Goal: Transaction & Acquisition: Purchase product/service

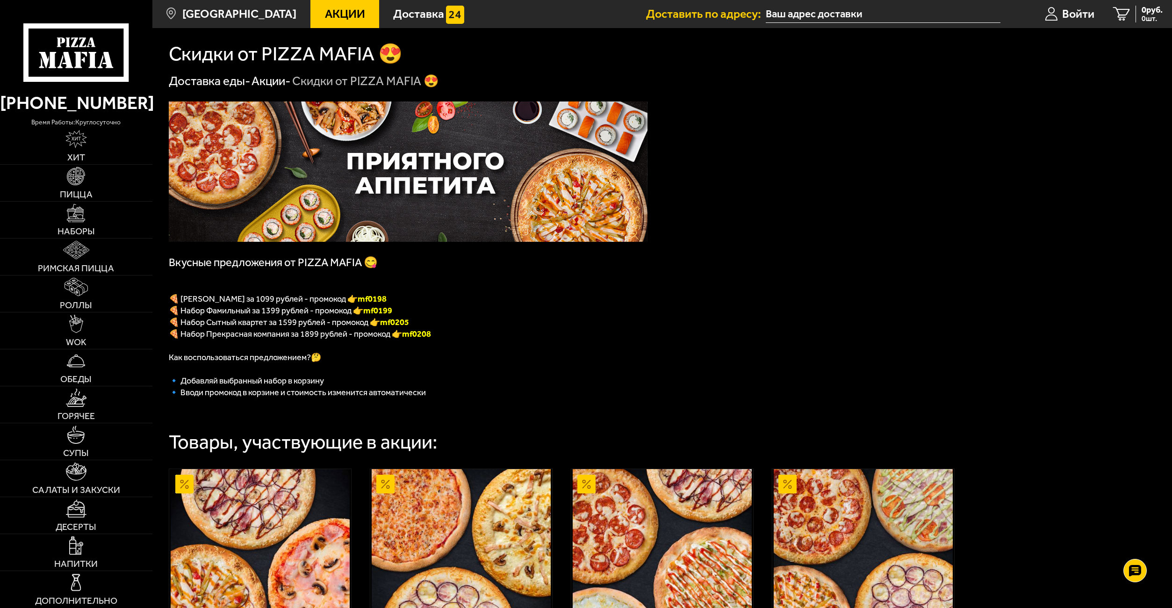
click at [807, 12] on input "text" at bounding box center [883, 14] width 234 height 17
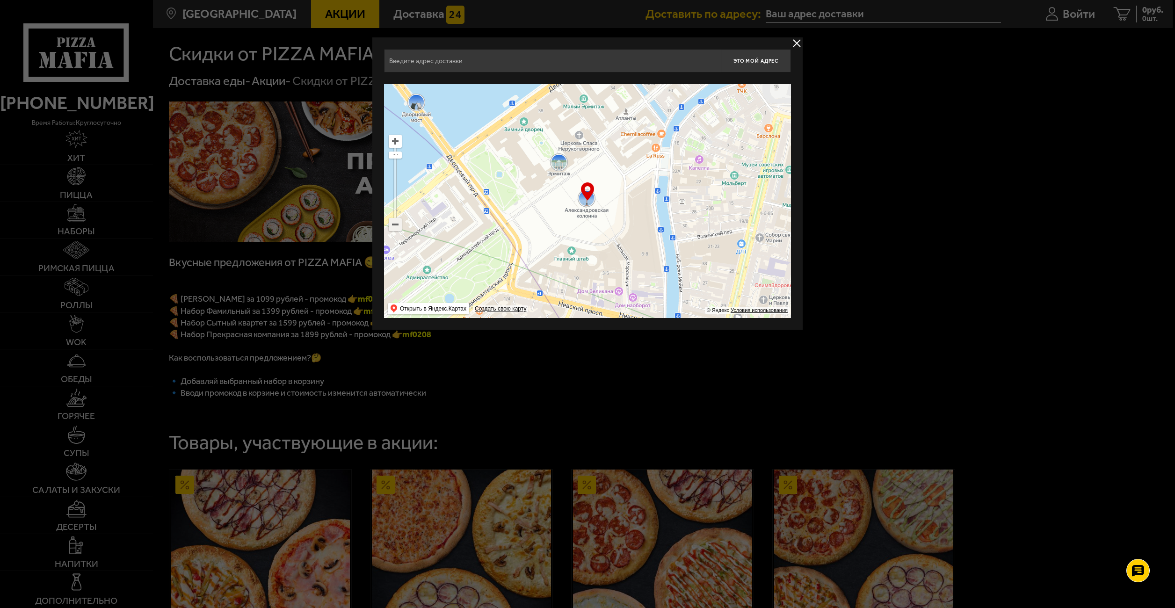
click at [395, 226] on ymaps at bounding box center [395, 224] width 12 height 12
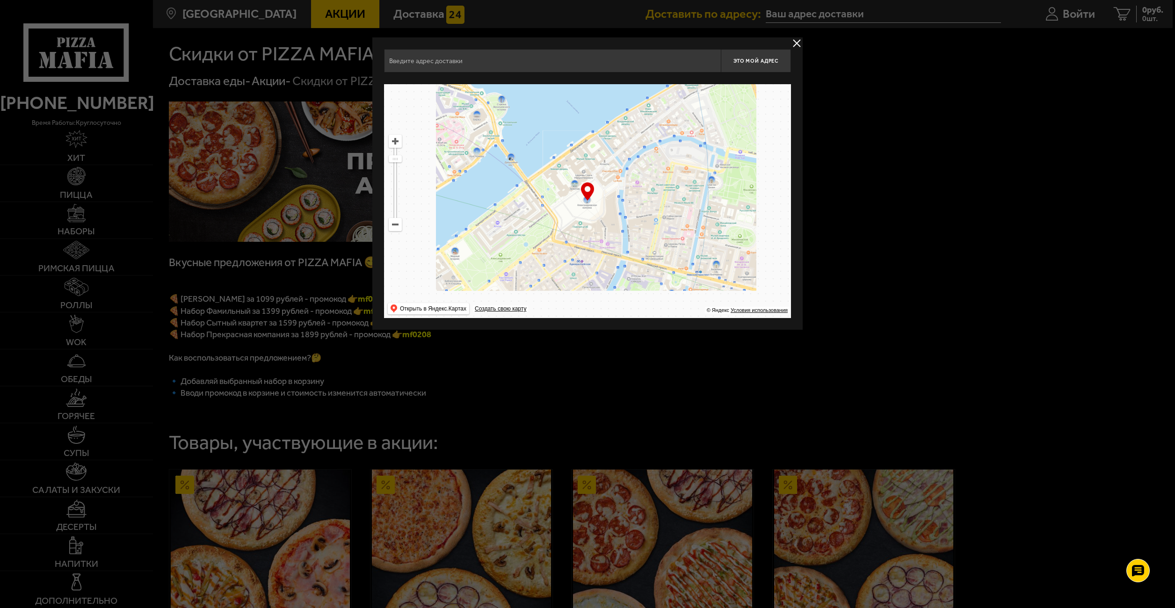
click at [395, 226] on ymaps at bounding box center [395, 224] width 12 height 12
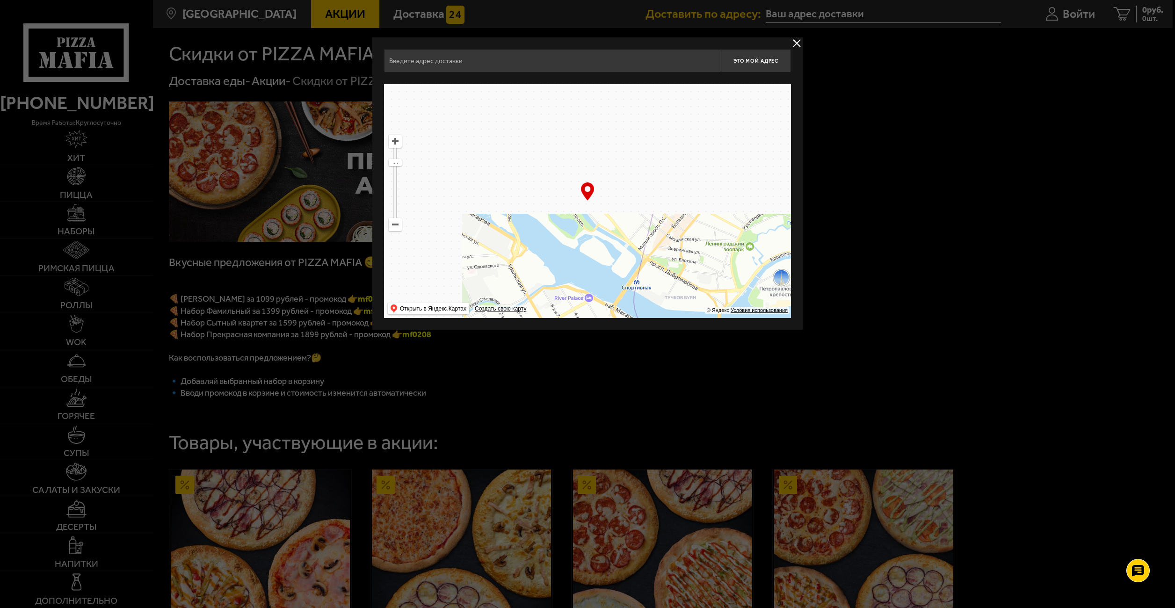
drag, startPoint x: 459, startPoint y: 171, endPoint x: 677, endPoint y: 376, distance: 299.0
click at [669, 376] on main "[GEOGRAPHIC_DATA] Все Акции Доставка Личный кабинет Акции Доставка Доставить по…" at bounding box center [662, 435] width 1020 height 871
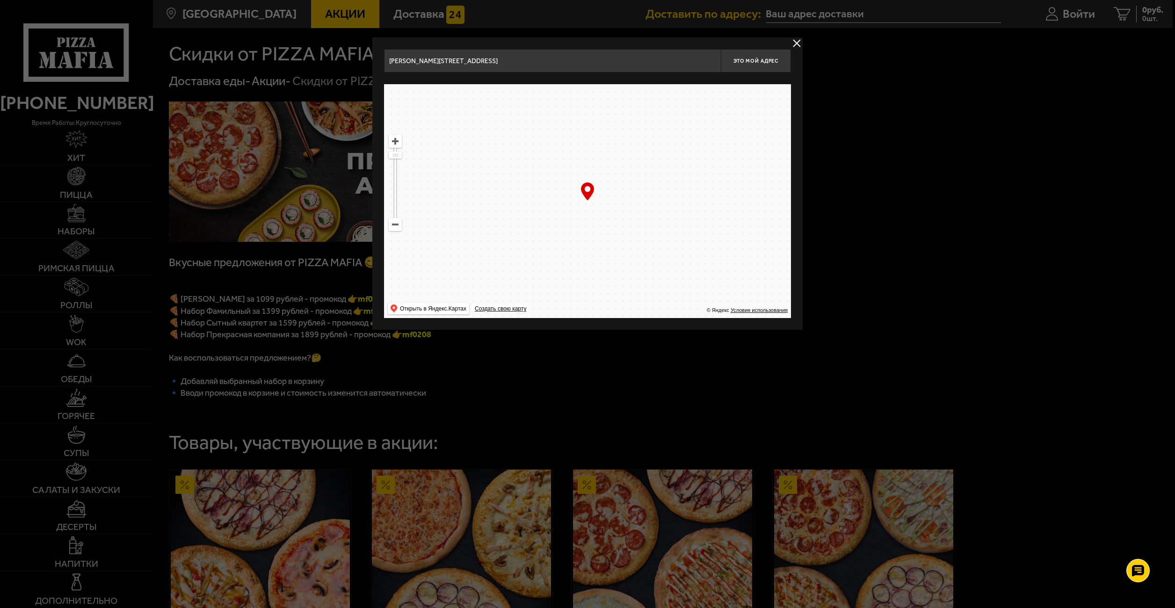
drag, startPoint x: 524, startPoint y: 121, endPoint x: 756, endPoint y: 316, distance: 303.3
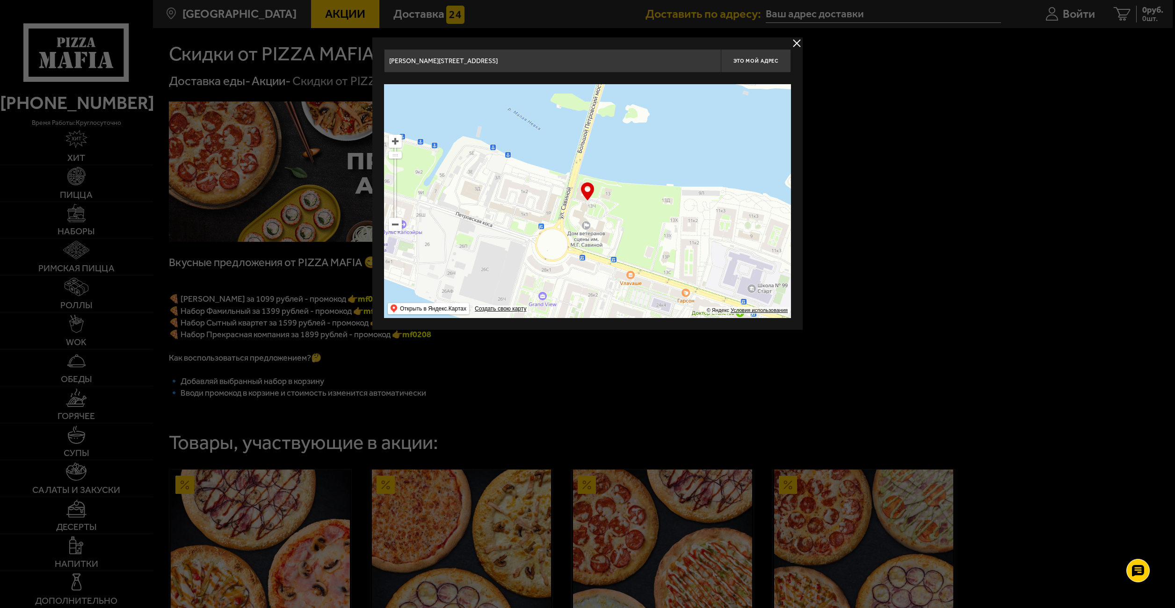
click at [756, 316] on ymaps at bounding box center [587, 201] width 407 height 234
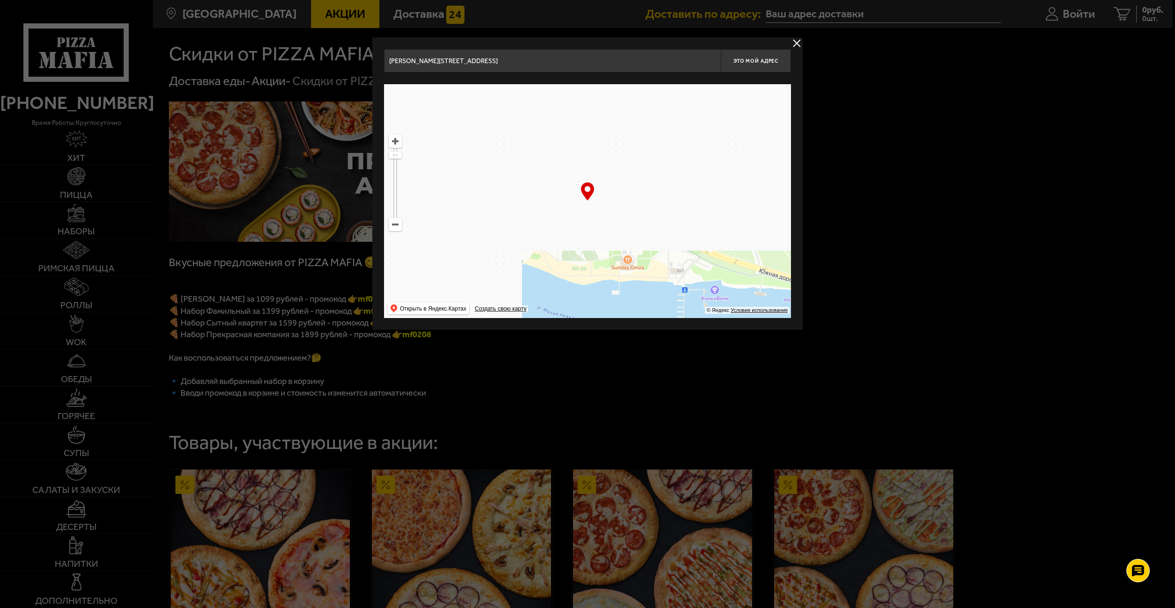
drag, startPoint x: 517, startPoint y: 112, endPoint x: 762, endPoint y: 325, distance: 323.9
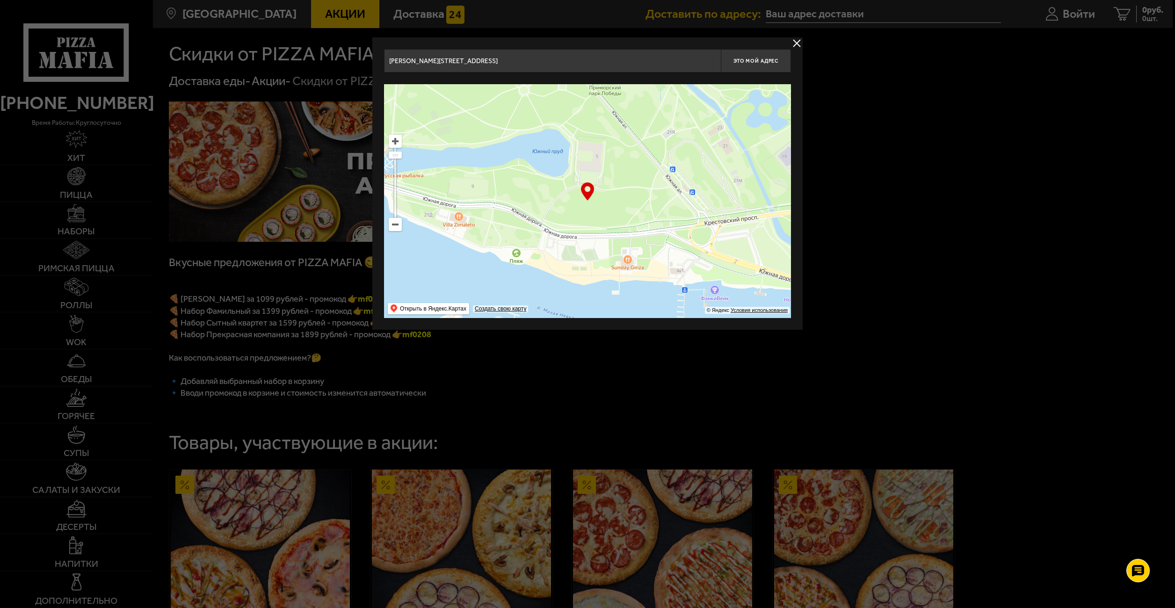
click at [760, 325] on div "[PERSON_NAME][STREET_ADDRESS] Это мой адрес Найдите адрес перетащив карту … © Я…" at bounding box center [587, 183] width 430 height 292
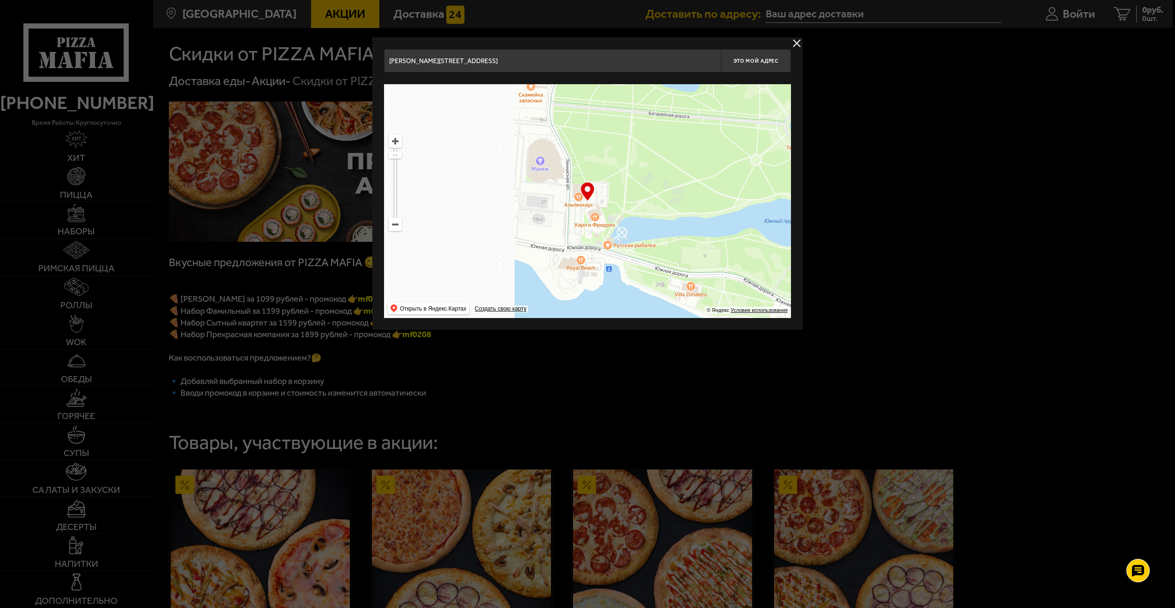
drag, startPoint x: 445, startPoint y: 234, endPoint x: 621, endPoint y: 279, distance: 182.0
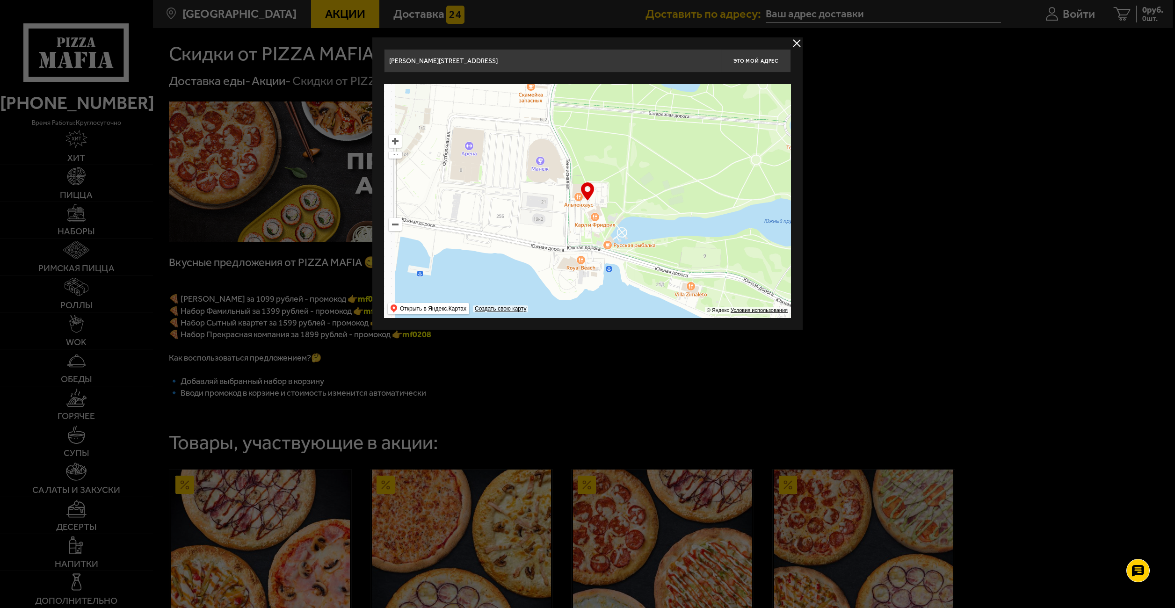
click at [617, 282] on ymaps at bounding box center [587, 201] width 407 height 234
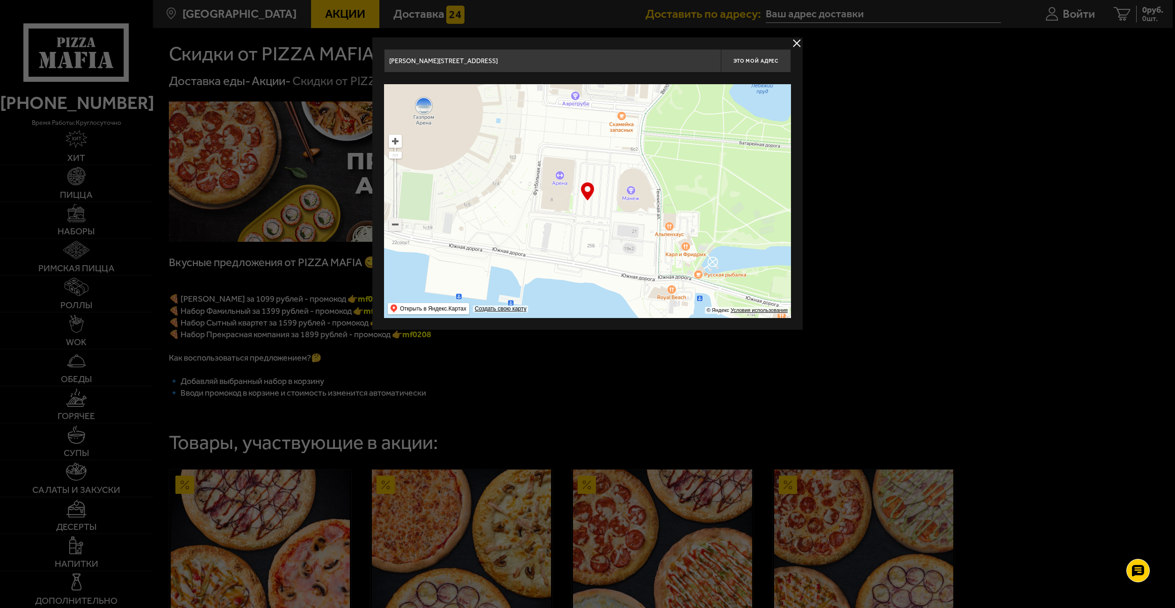
click at [396, 227] on ymaps at bounding box center [395, 224] width 12 height 12
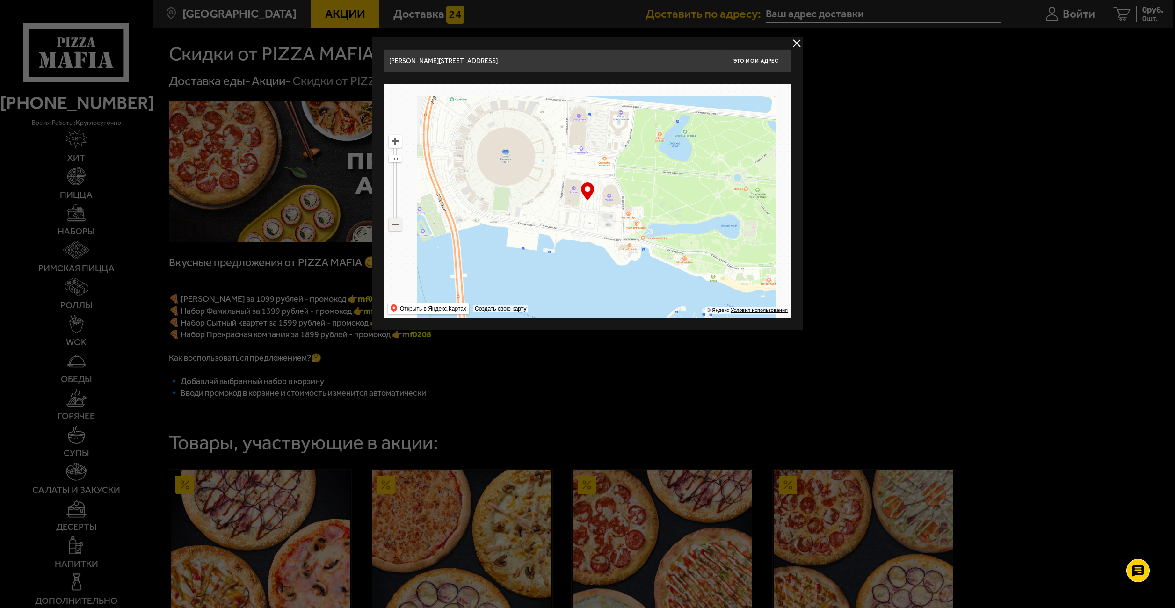
click at [397, 227] on ymaps at bounding box center [395, 224] width 12 height 12
click at [398, 227] on ymaps at bounding box center [395, 224] width 12 height 12
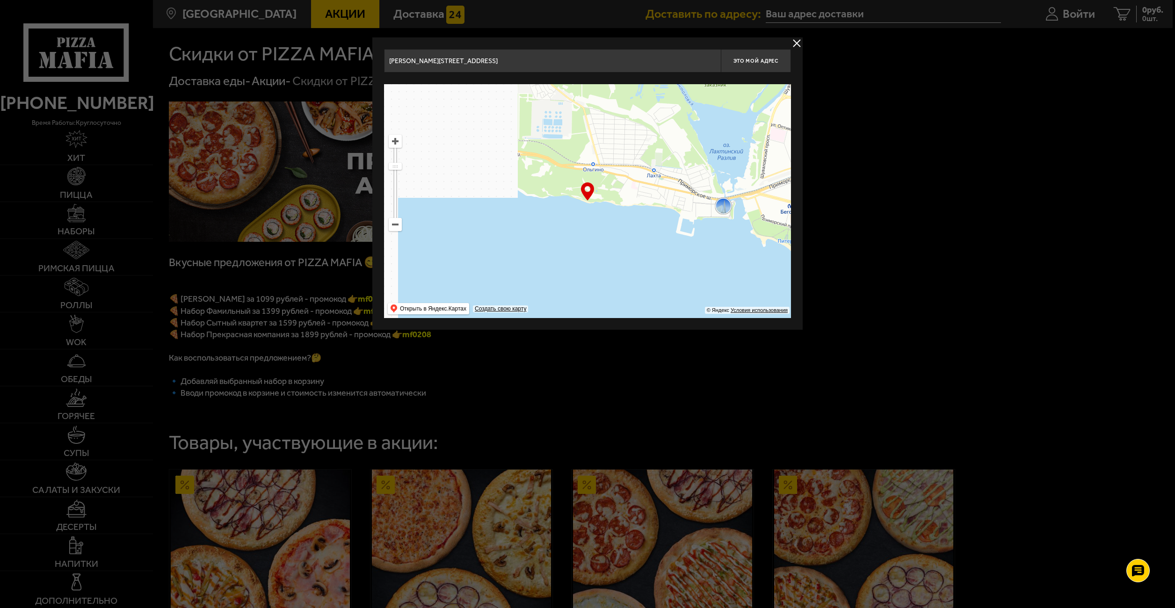
drag, startPoint x: 505, startPoint y: 149, endPoint x: 787, endPoint y: 259, distance: 302.9
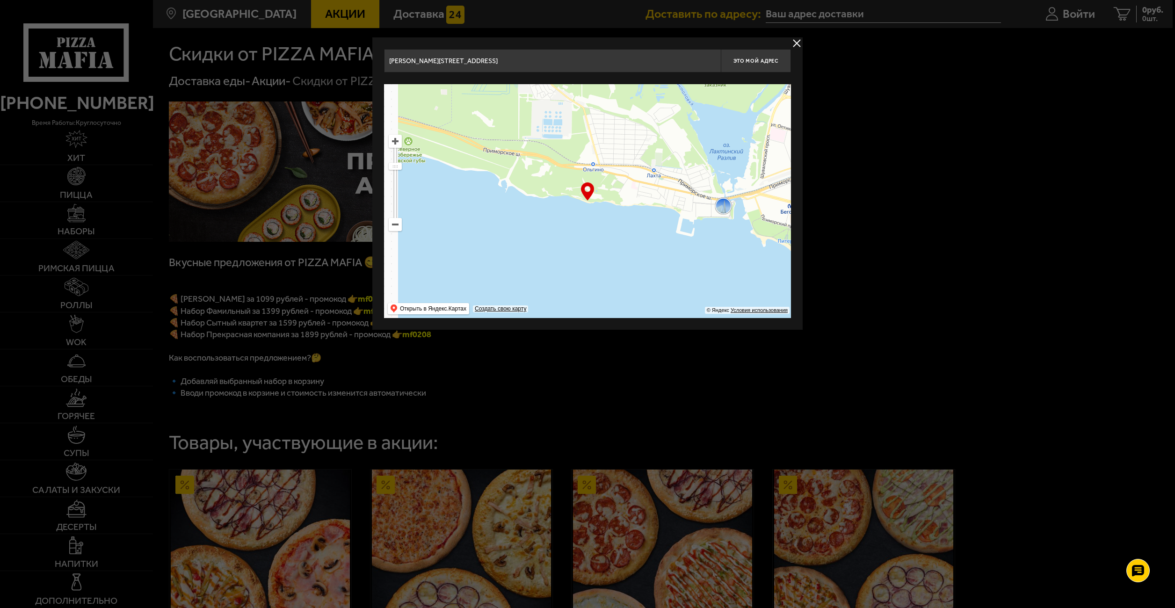
click at [787, 258] on ymaps at bounding box center [587, 201] width 407 height 234
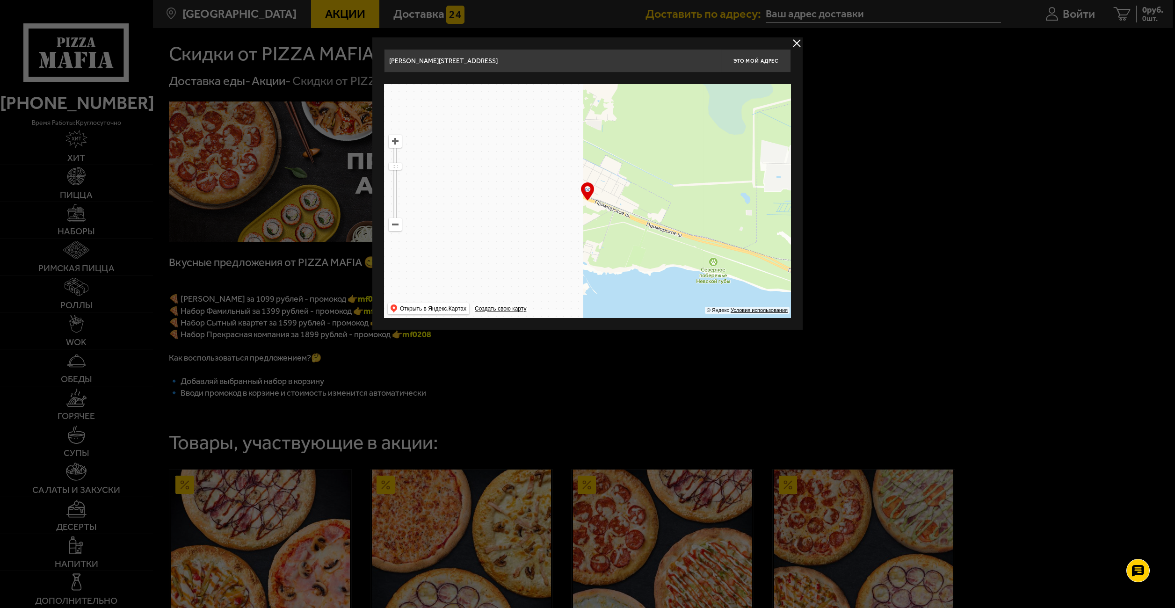
drag, startPoint x: 512, startPoint y: 214, endPoint x: 730, endPoint y: 280, distance: 227.8
click at [730, 280] on ymaps at bounding box center [587, 201] width 407 height 234
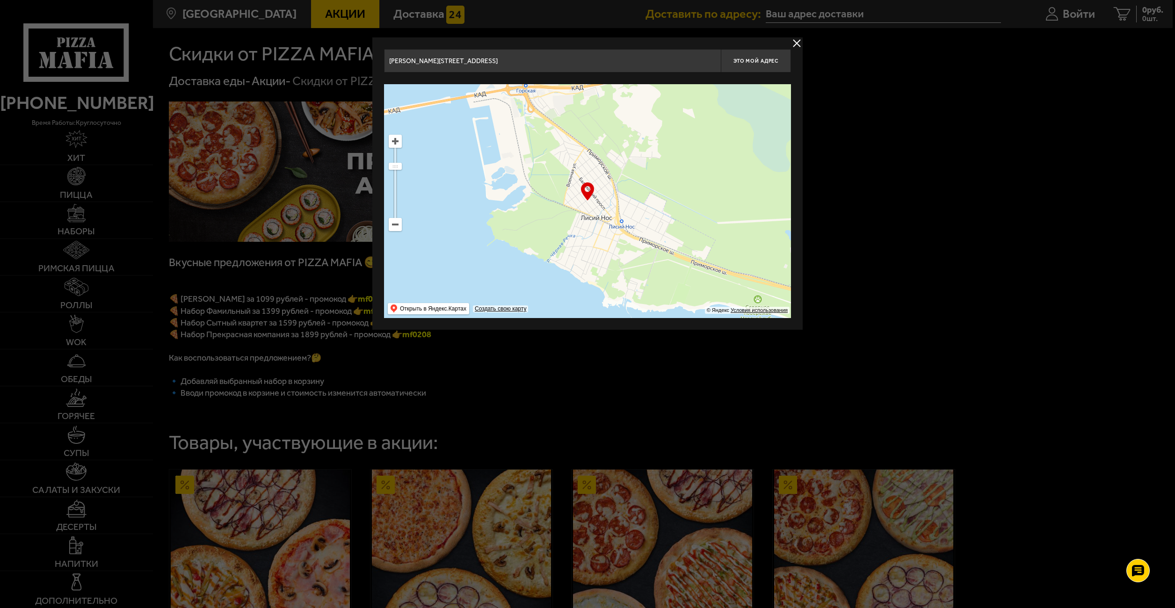
drag, startPoint x: 598, startPoint y: 246, endPoint x: 573, endPoint y: 267, distance: 32.8
click at [573, 267] on ymaps at bounding box center [587, 201] width 407 height 234
click at [397, 140] on ymaps at bounding box center [395, 141] width 12 height 12
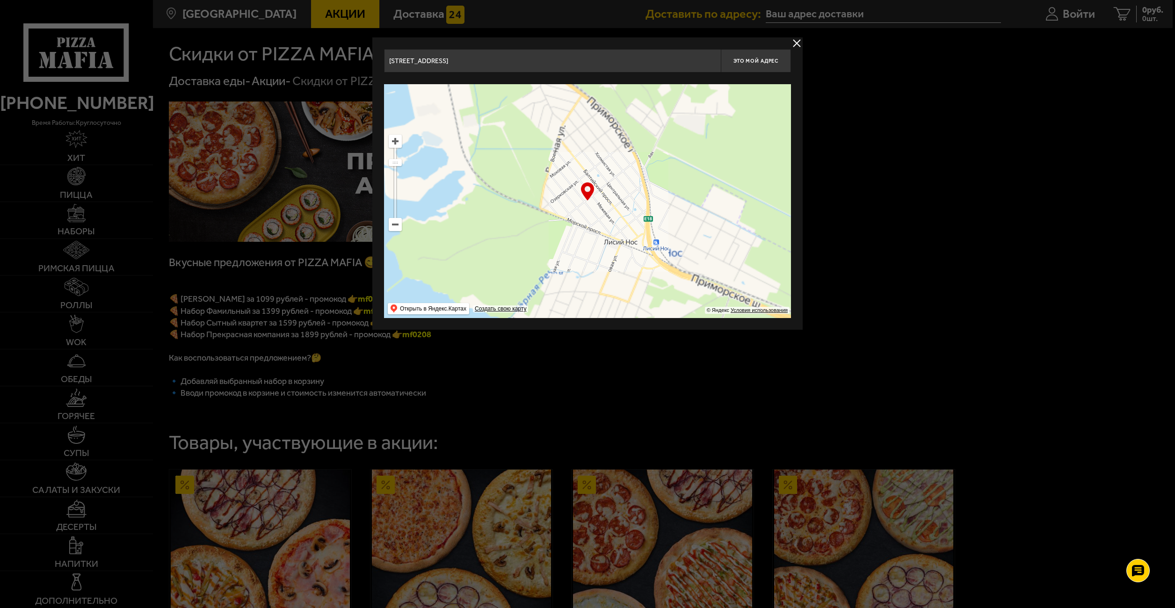
click at [395, 141] on ymaps at bounding box center [395, 141] width 12 height 12
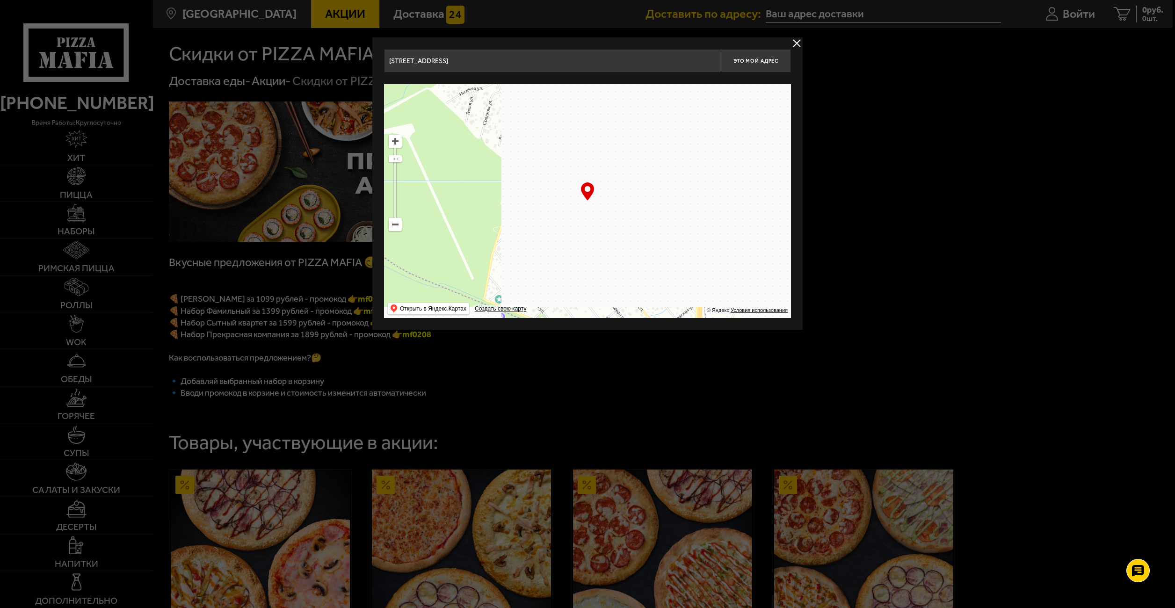
drag, startPoint x: 567, startPoint y: 201, endPoint x: 558, endPoint y: 282, distance: 81.3
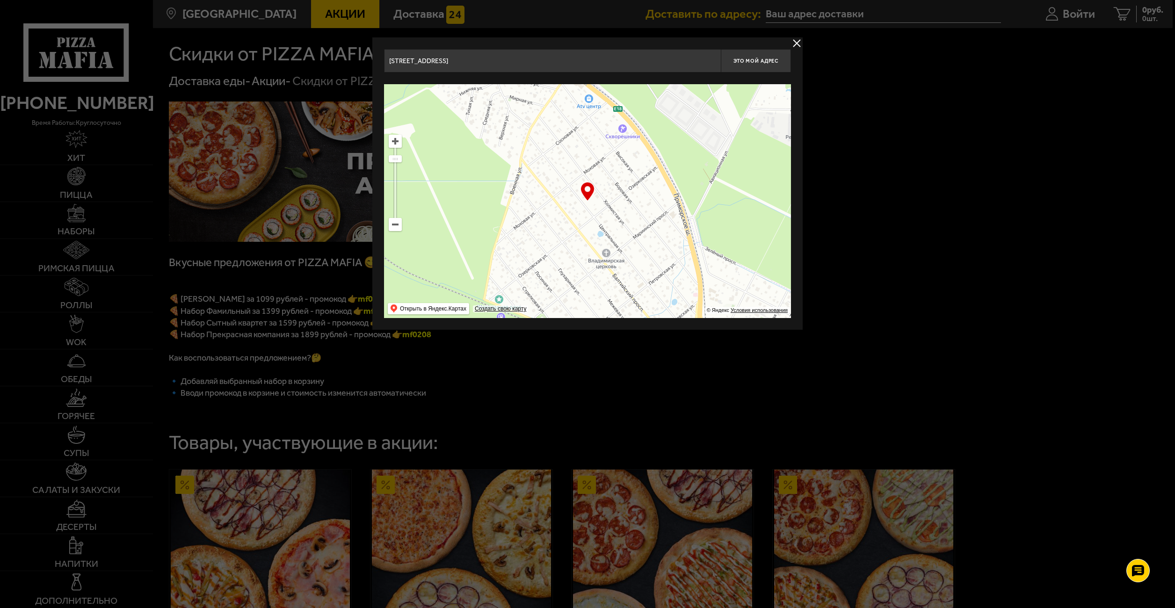
click at [558, 282] on ymaps at bounding box center [587, 201] width 407 height 234
click at [397, 145] on ymaps at bounding box center [395, 141] width 12 height 12
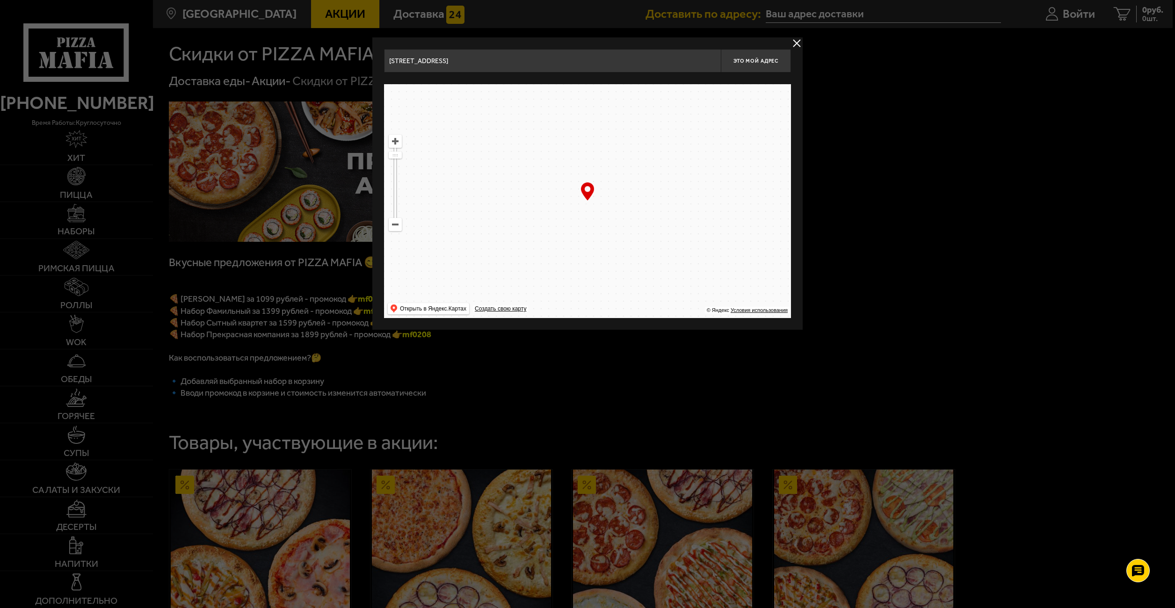
drag, startPoint x: 523, startPoint y: 202, endPoint x: 531, endPoint y: 206, distance: 8.6
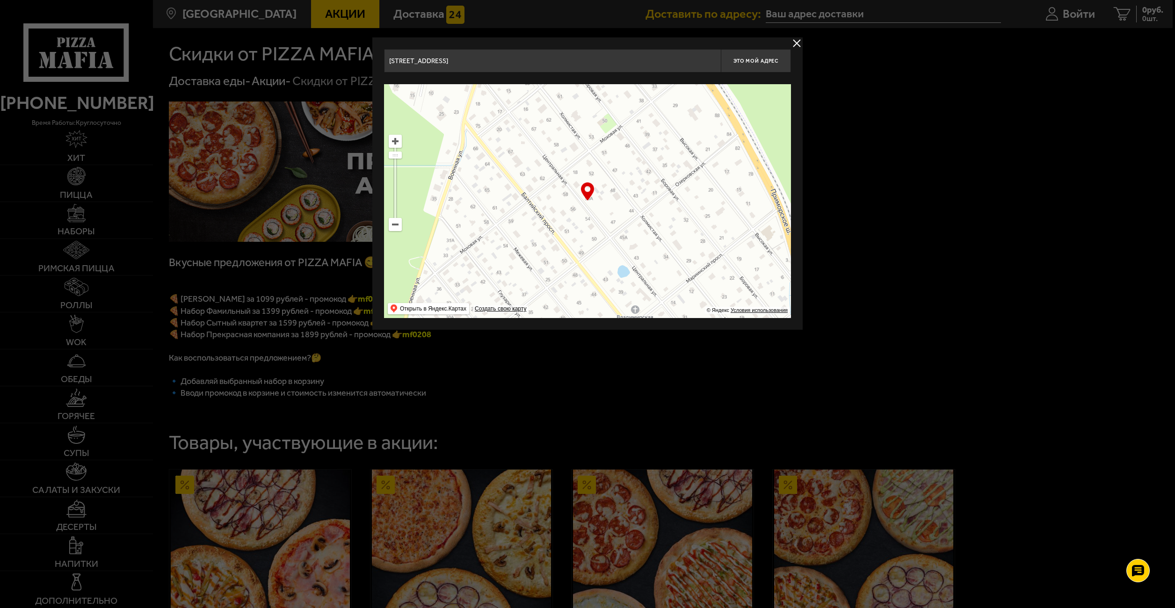
click at [531, 206] on ymaps at bounding box center [587, 201] width 407 height 234
type input "посёлок [STREET_ADDRESS]"
click at [400, 142] on ymaps at bounding box center [395, 141] width 12 height 12
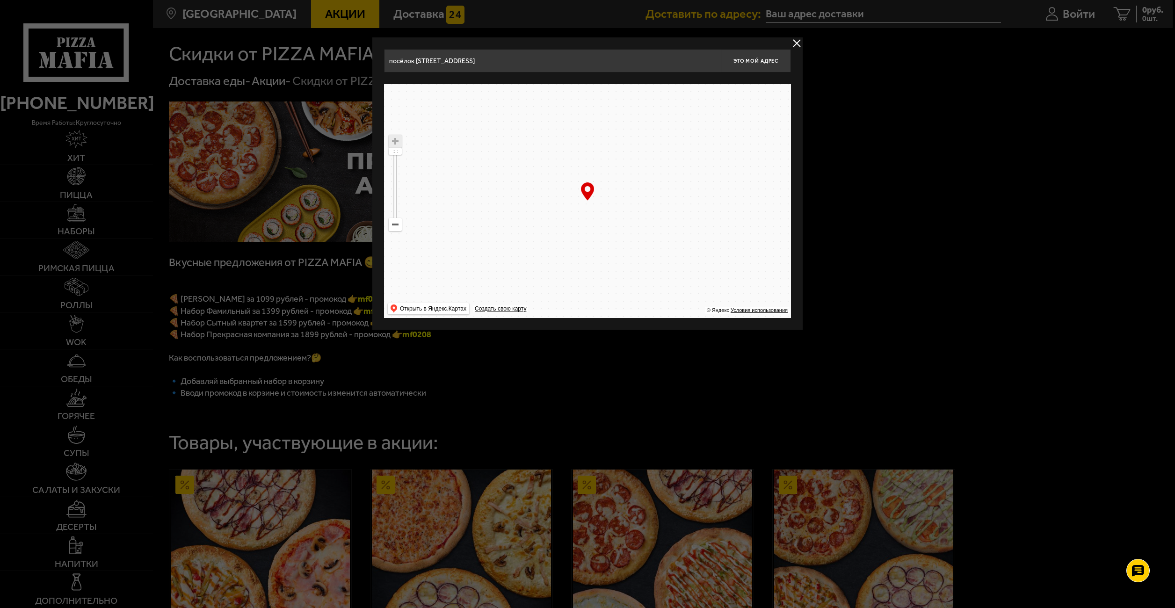
click at [401, 144] on ymaps at bounding box center [395, 141] width 12 height 12
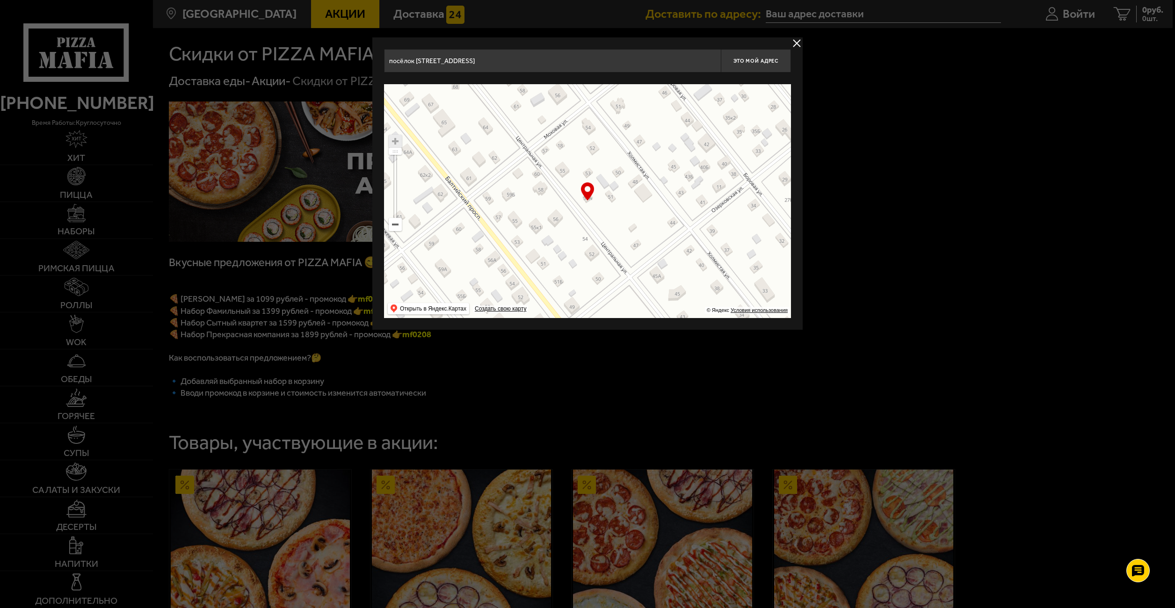
click at [564, 216] on ymaps at bounding box center [587, 201] width 407 height 234
click at [589, 201] on div "… © Яндекс Условия использования Открыть в Яндекс.Картах Создать свою карту" at bounding box center [587, 201] width 407 height 234
click at [587, 197] on div "… © Яндекс Условия использования Открыть в Яндекс.Картах Создать свою карту" at bounding box center [587, 201] width 407 height 234
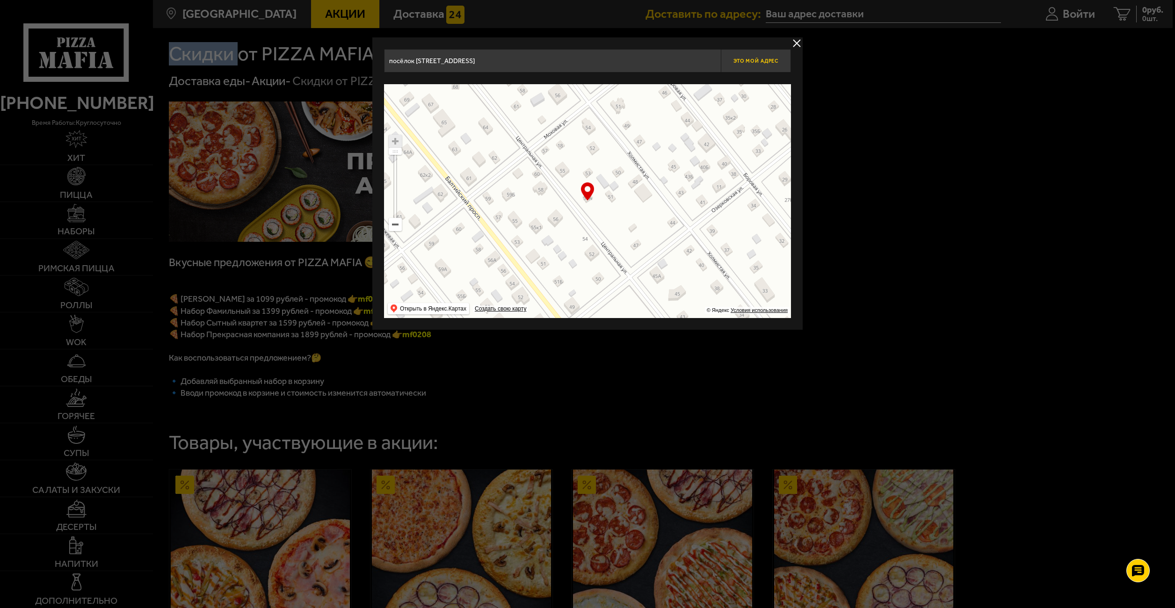
click at [745, 57] on button "Это мой адрес" at bounding box center [756, 60] width 70 height 23
